Goal: Check status: Check status

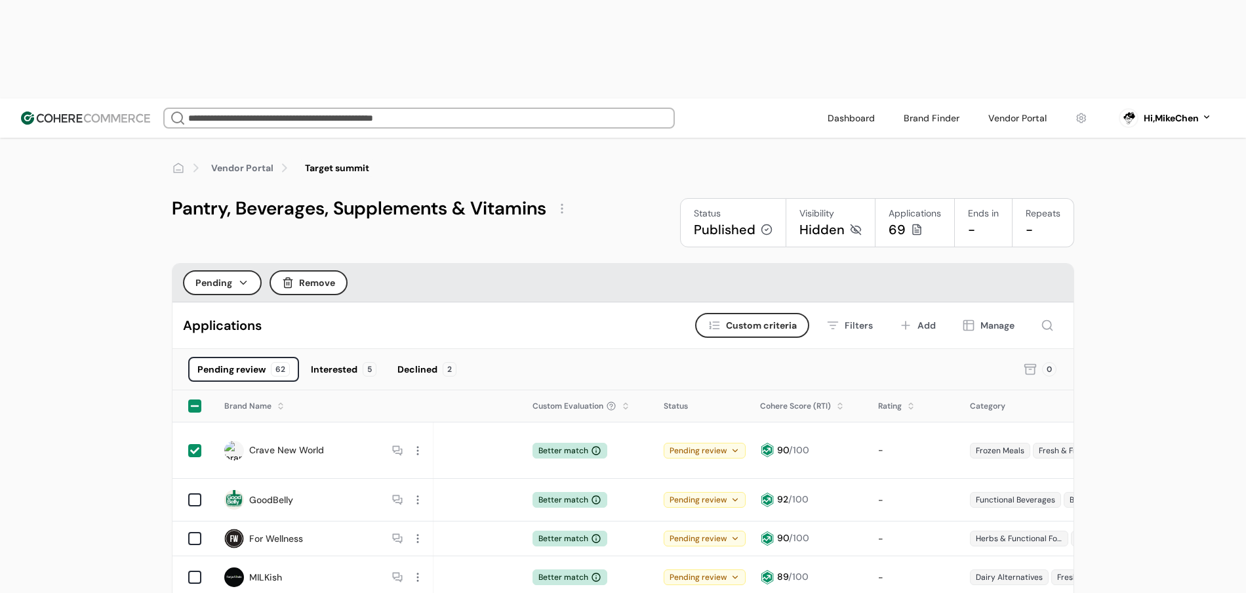
click at [1027, 363] on icon at bounding box center [1030, 369] width 13 height 13
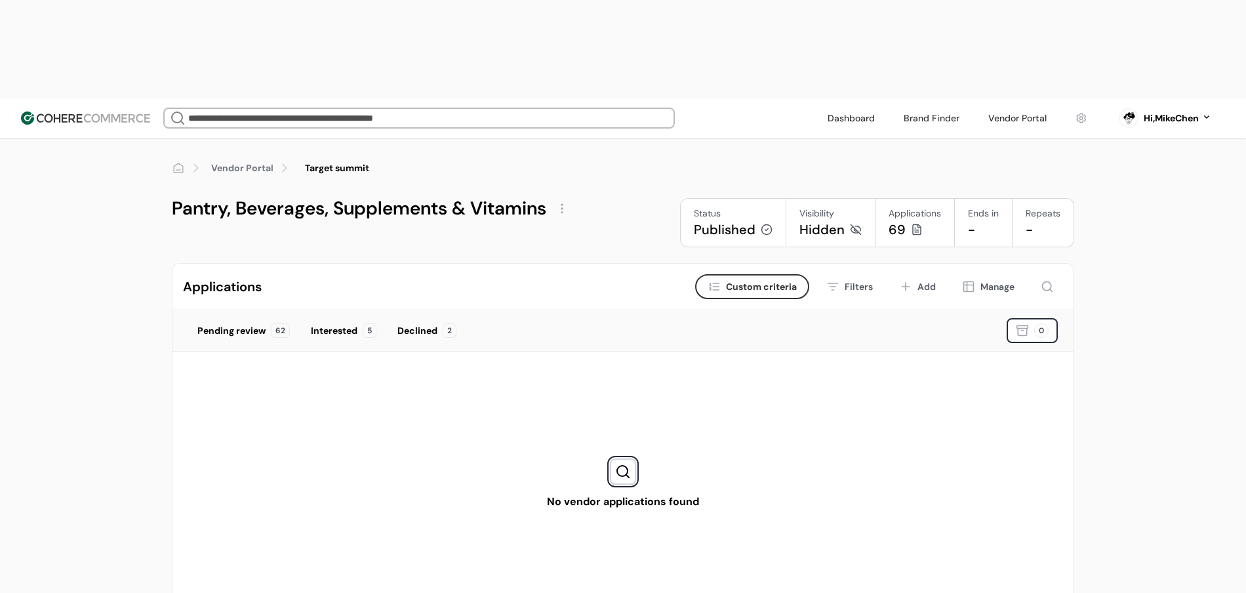
click at [1120, 300] on div "Vendor Portal Target summit Pantry, Beverages, Supplements & Vitamins Status Pu…" at bounding box center [623, 412] width 1246 height 548
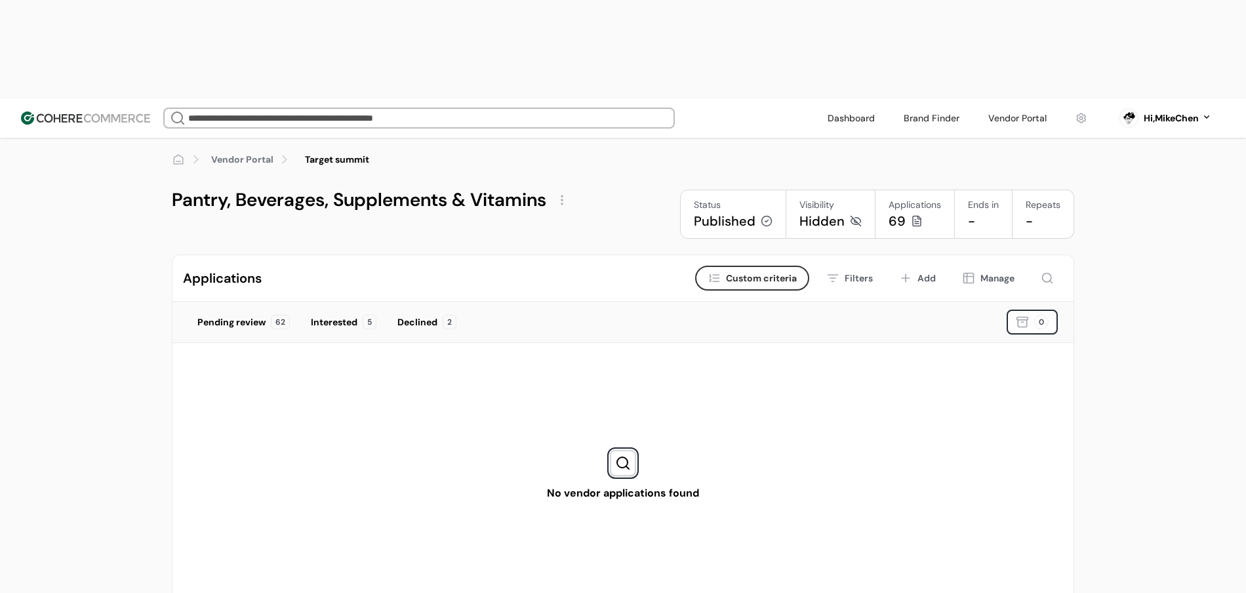
scroll to position [4, 0]
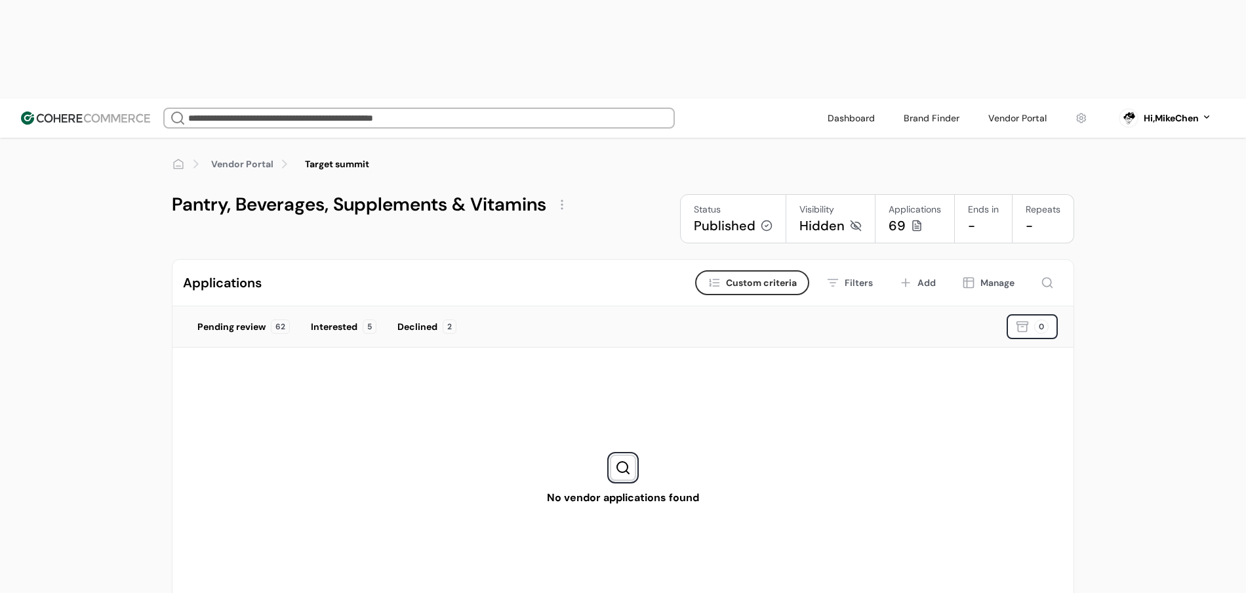
click at [847, 216] on div "Hidden" at bounding box center [830, 225] width 62 height 18
click at [854, 220] on icon at bounding box center [856, 226] width 12 height 12
click at [853, 220] on icon at bounding box center [856, 226] width 12 height 12
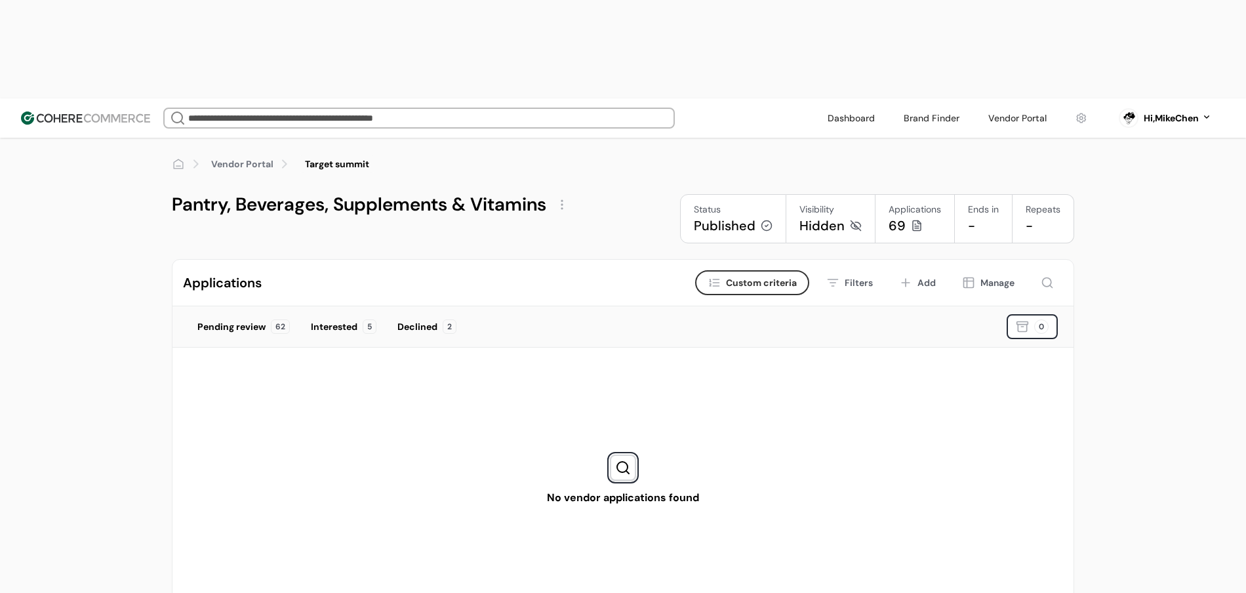
click at [853, 220] on icon at bounding box center [856, 226] width 12 height 12
click at [811, 216] on div "Hidden" at bounding box center [821, 225] width 45 height 18
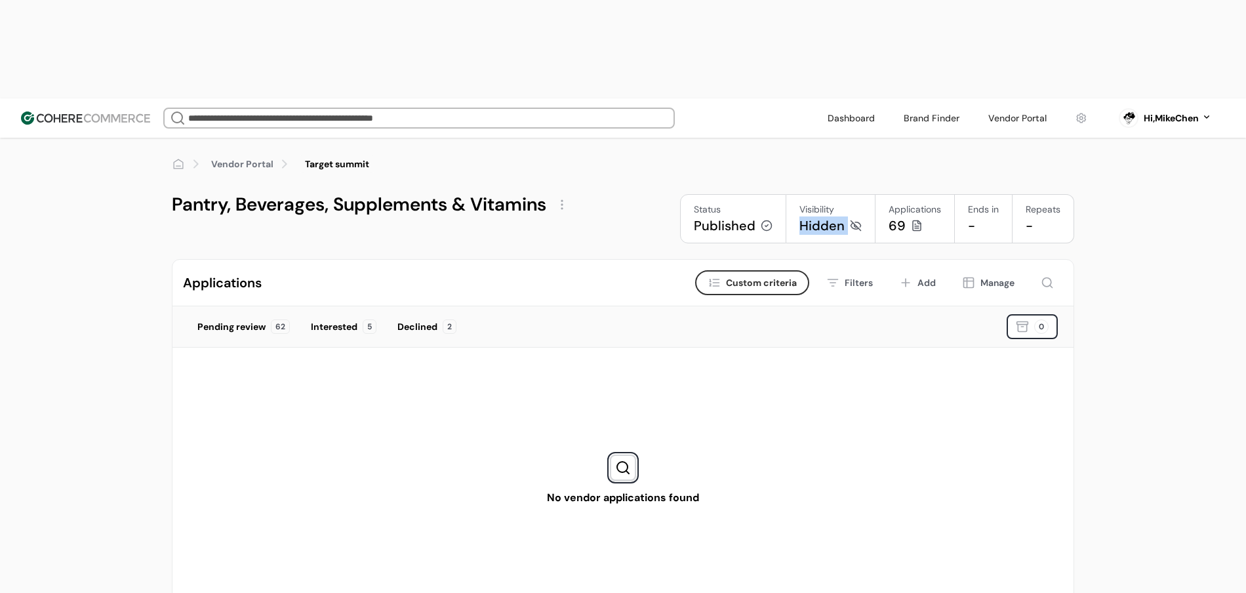
click at [811, 216] on div "Hidden" at bounding box center [821, 225] width 45 height 18
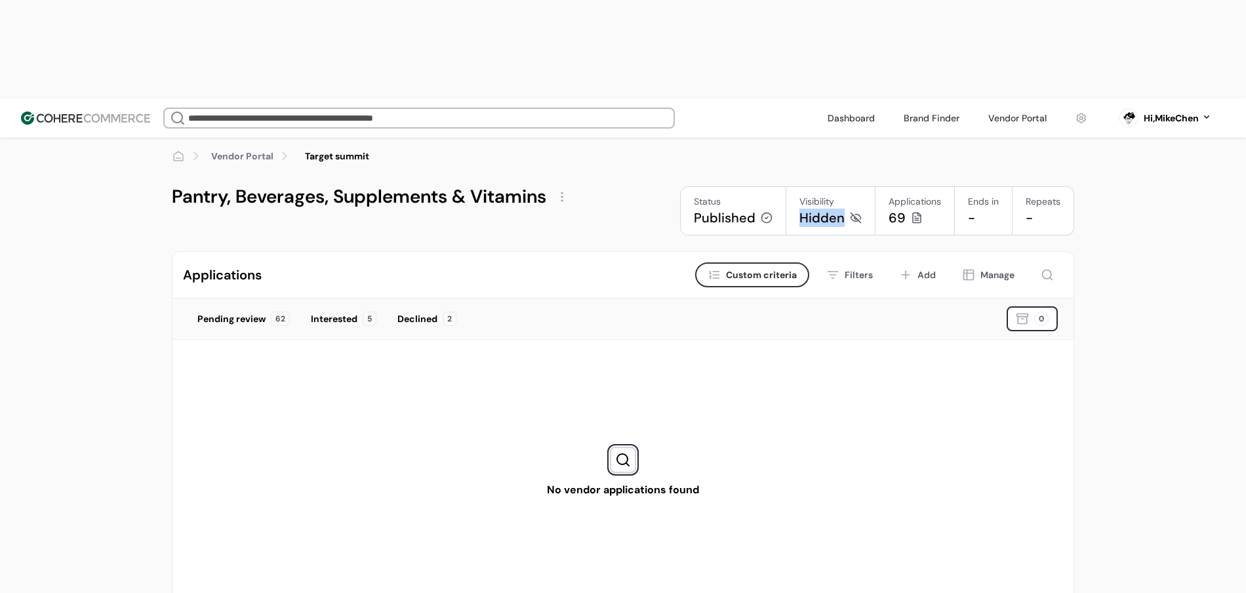
scroll to position [0, 0]
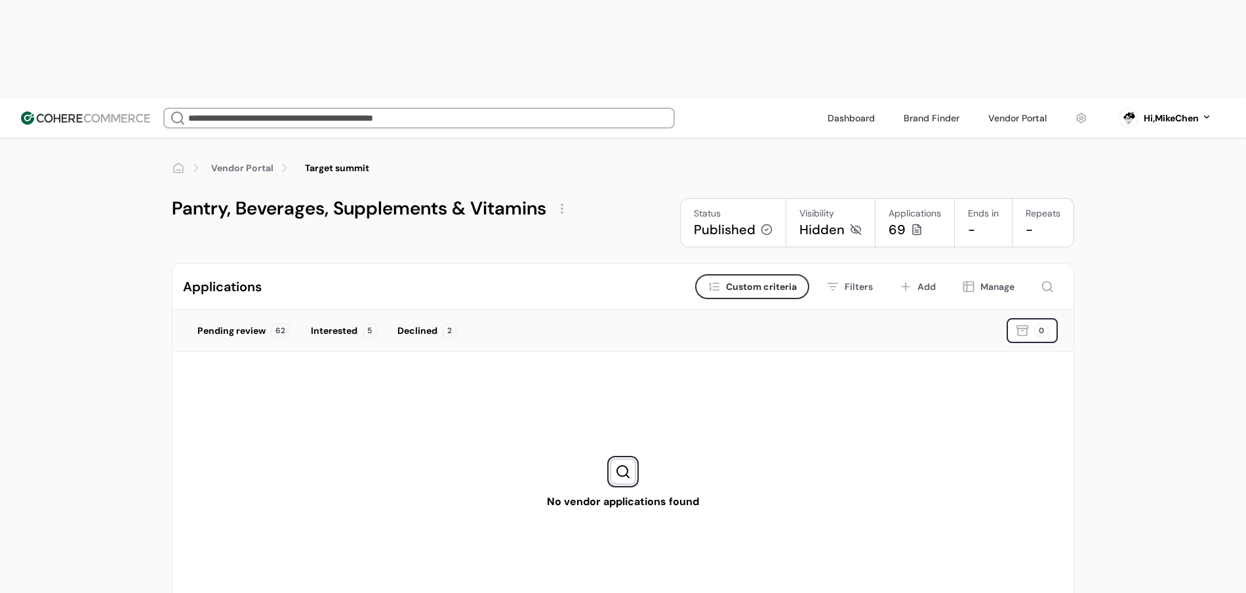
click at [609, 198] on div "Pantry, Beverages, Supplements & Vitamins Status Published Visibility Hidden Ap…" at bounding box center [623, 222] width 902 height 49
click at [239, 324] on div "Pending review" at bounding box center [231, 331] width 68 height 14
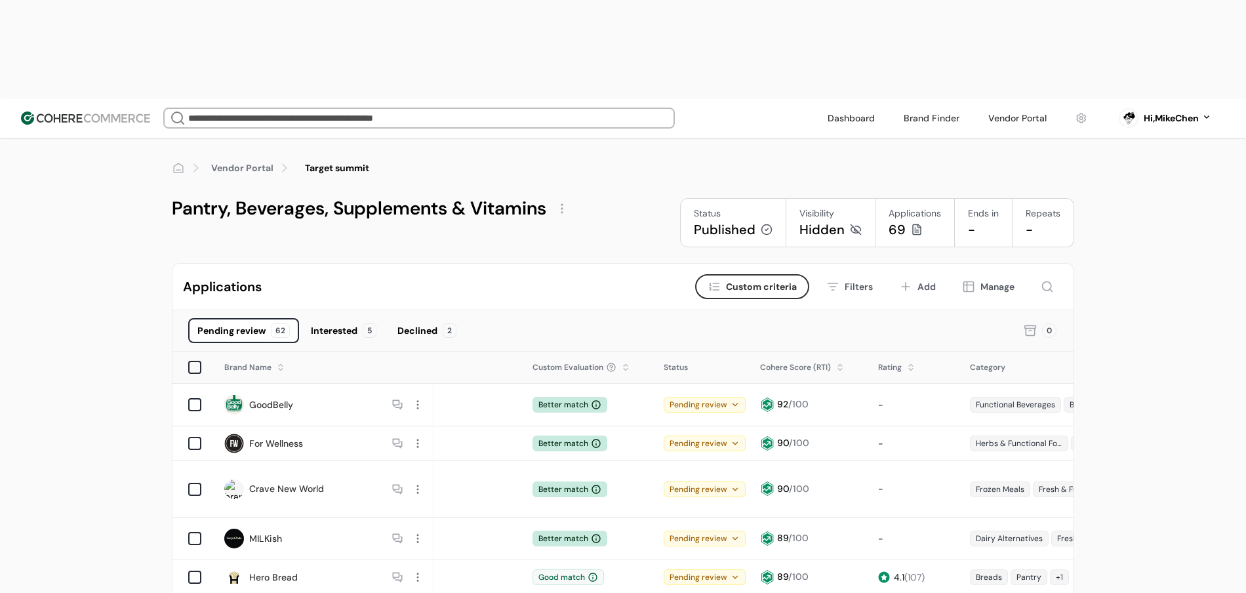
click at [331, 324] on div "Interested" at bounding box center [334, 331] width 47 height 14
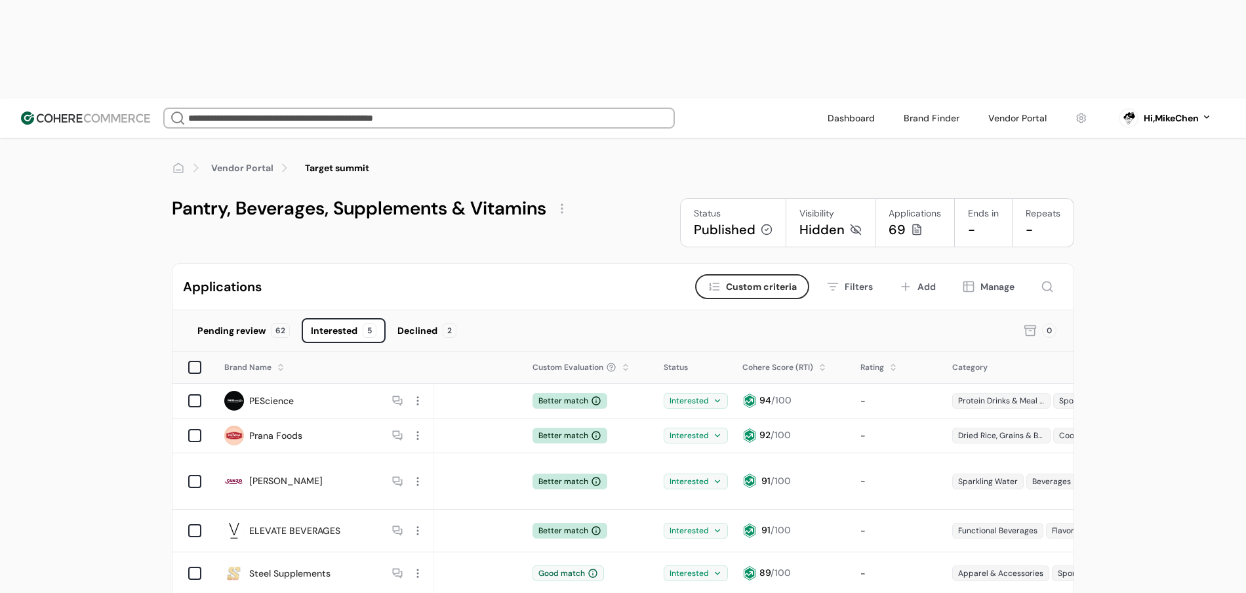
click at [261, 161] on link "Vendor Portal" at bounding box center [242, 168] width 62 height 14
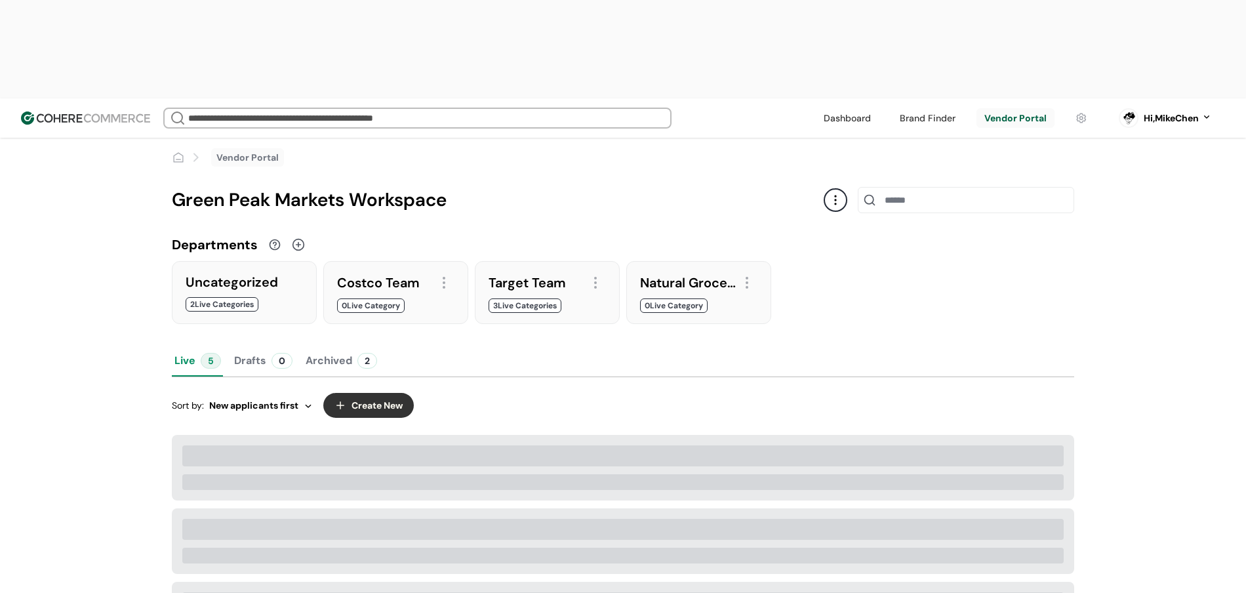
scroll to position [14, 0]
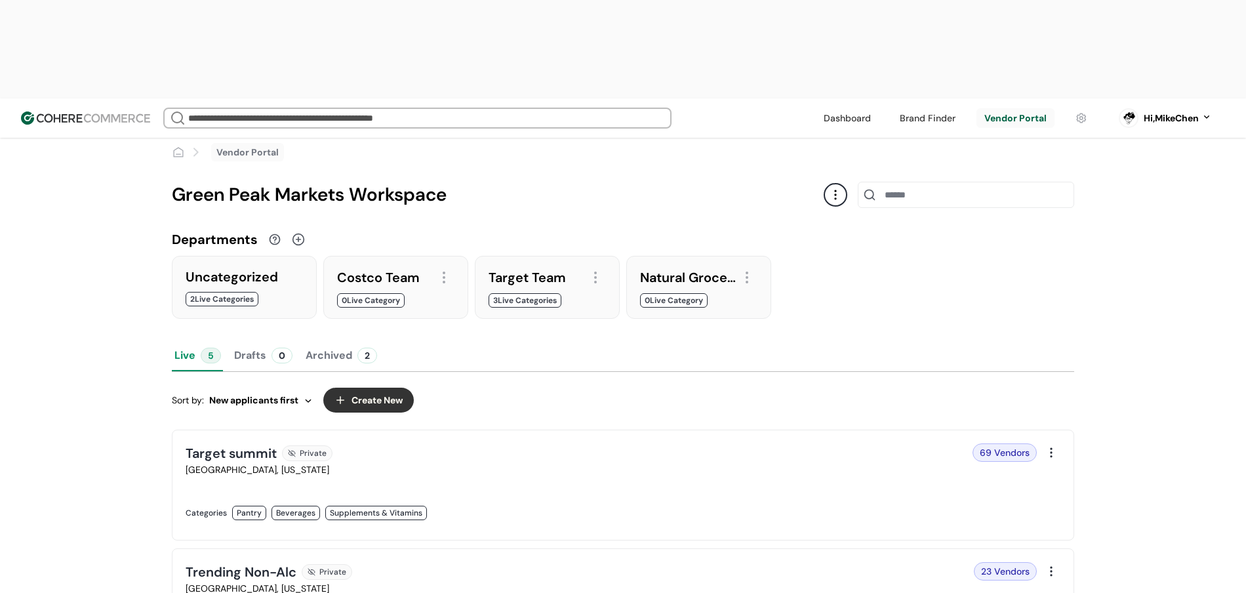
click at [949, 108] on link at bounding box center [927, 118] width 71 height 20
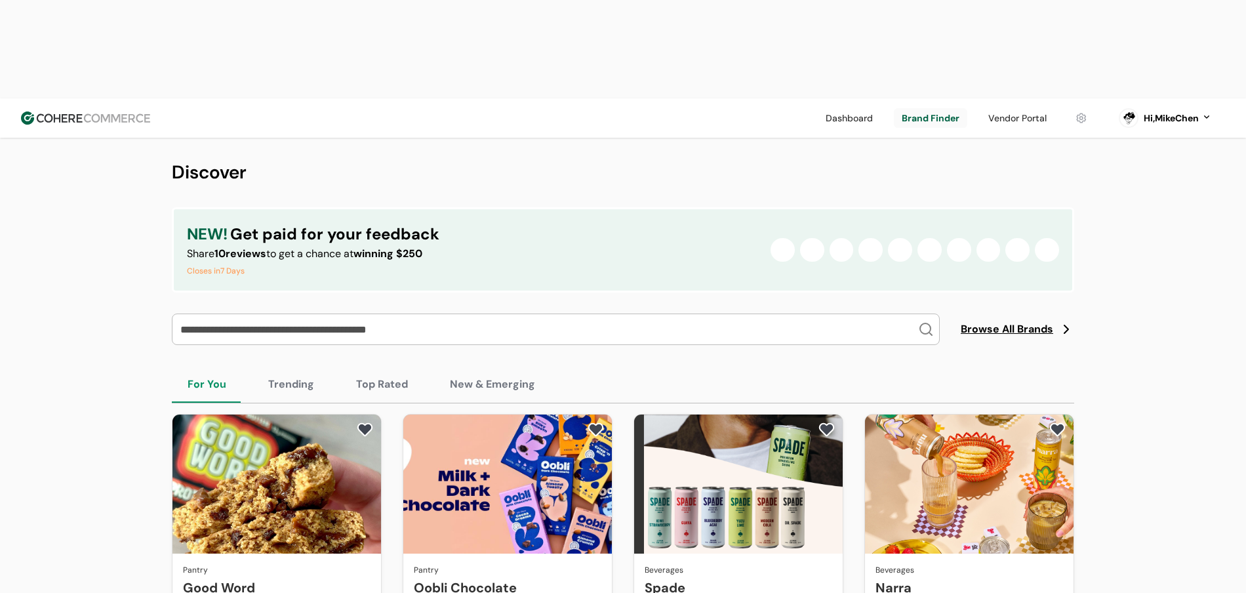
scroll to position [149, 0]
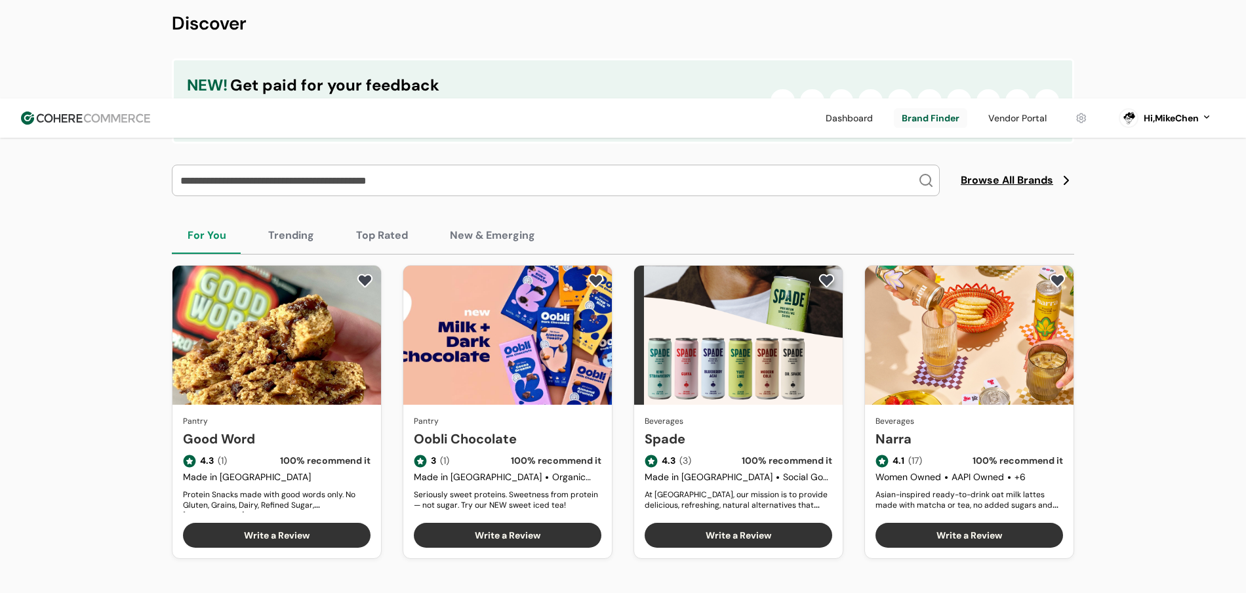
click at [277, 429] on link "Good Word" at bounding box center [277, 439] width 188 height 20
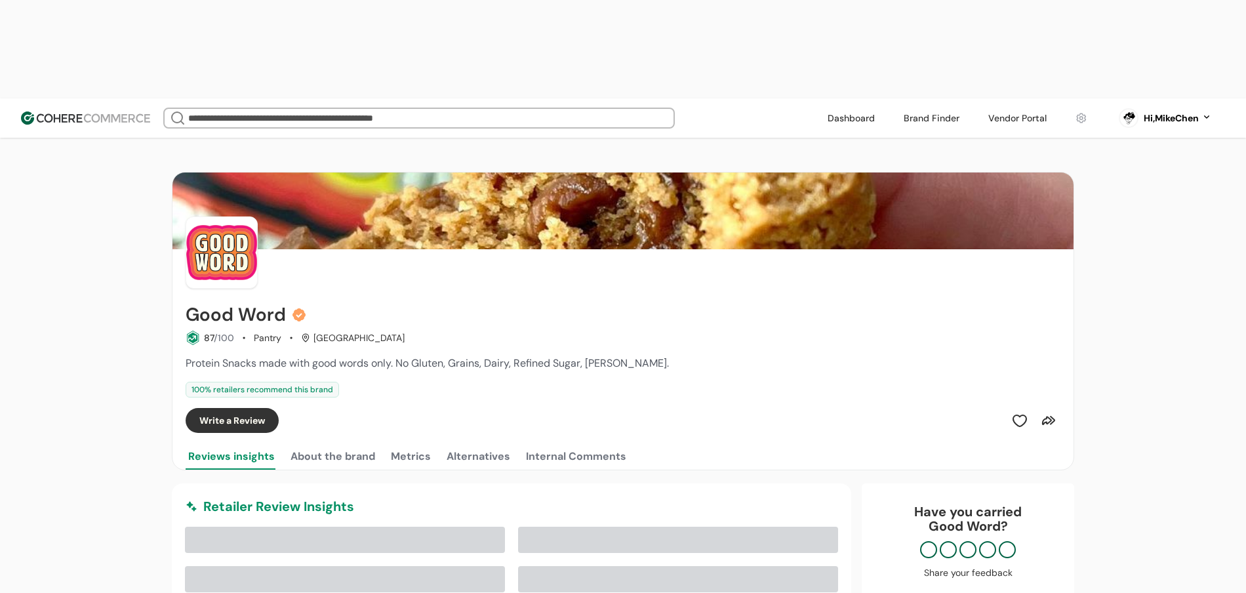
click at [588, 449] on div "Internal Comments" at bounding box center [576, 457] width 100 height 16
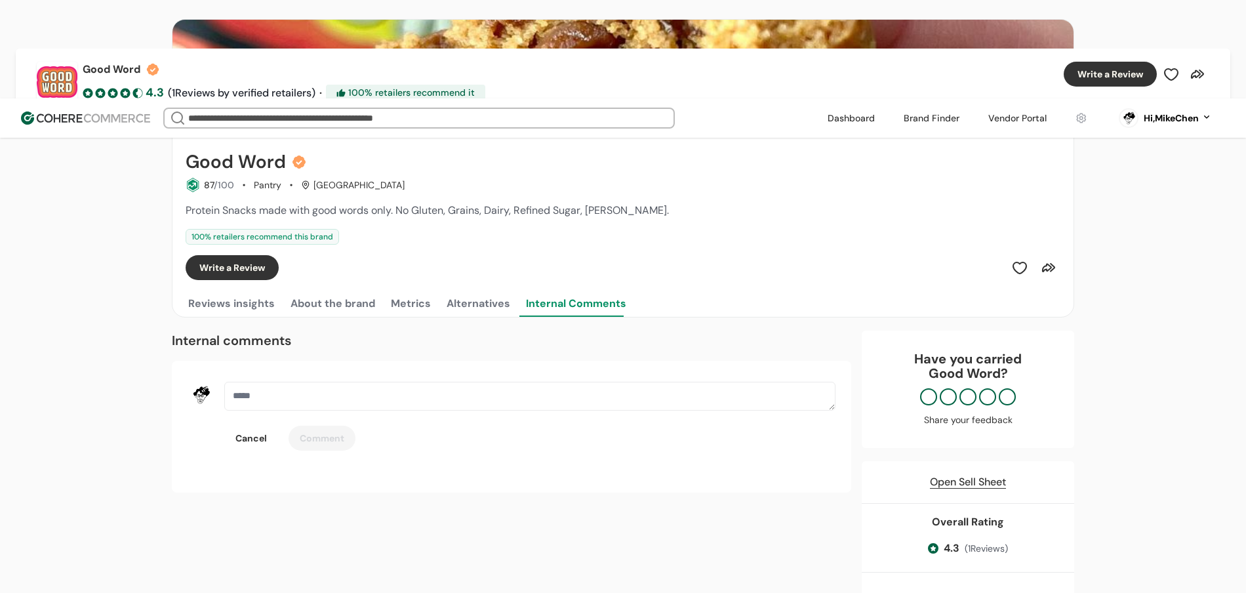
scroll to position [153, 0]
click at [449, 290] on button "Alternatives" at bounding box center [478, 303] width 69 height 26
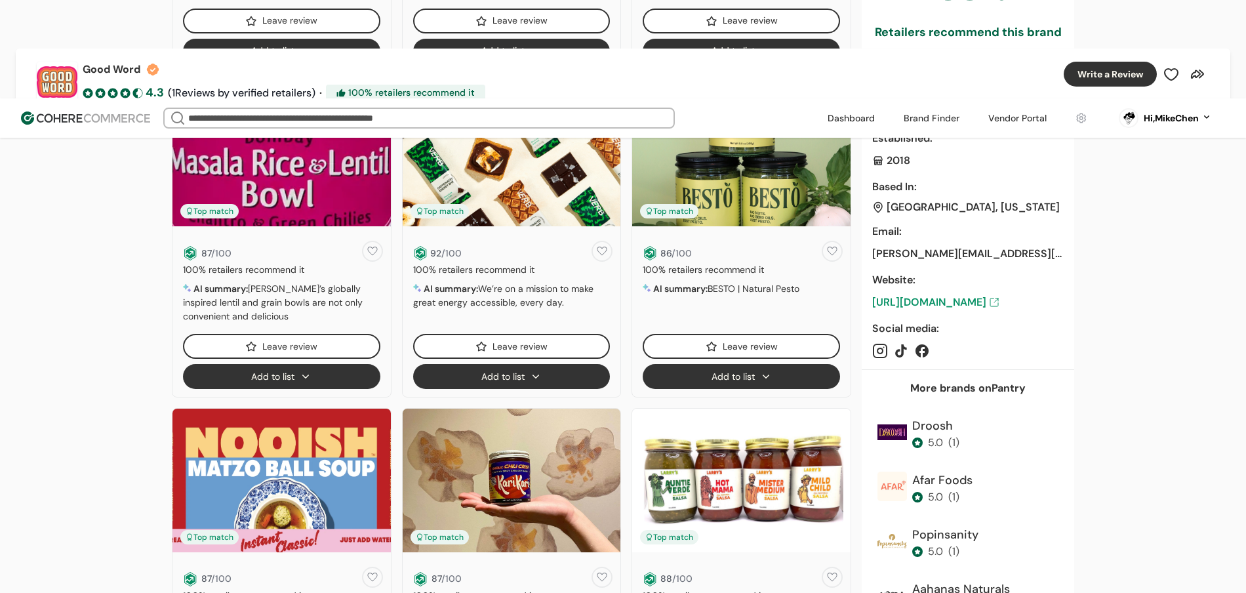
scroll to position [1003, 0]
